Goal: Task Accomplishment & Management: Manage account settings

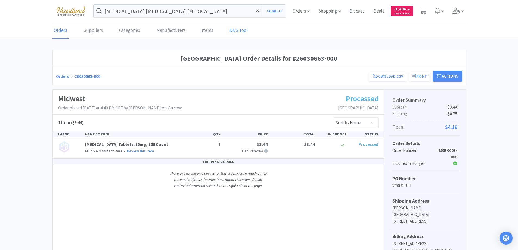
click at [232, 30] on link "D&S Tool" at bounding box center [238, 30] width 21 height 17
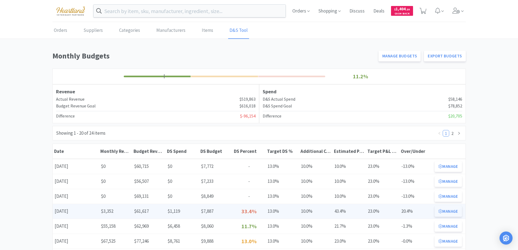
click at [449, 209] on button "Manage" at bounding box center [447, 211] width 27 height 11
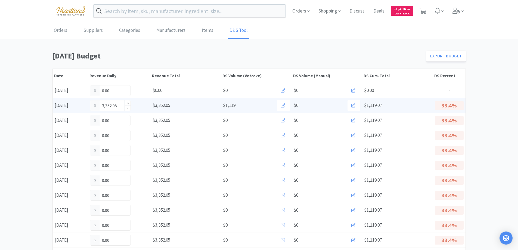
click at [118, 105] on input "3,352.05" at bounding box center [110, 105] width 40 height 10
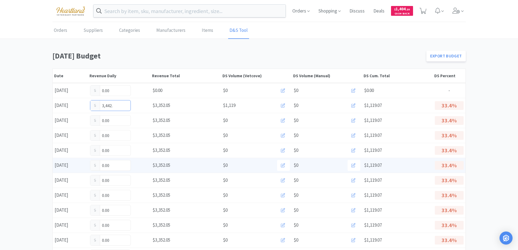
type input "3,442.0"
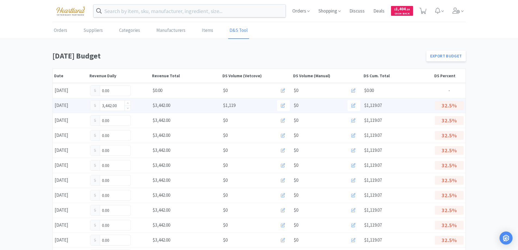
click at [118, 107] on input "3,442.00" at bounding box center [110, 105] width 40 height 10
type input "3,442.05"
